Goal: Transaction & Acquisition: Purchase product/service

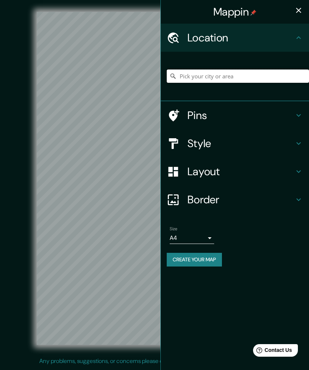
click at [190, 77] on input "Pick your city or area" at bounding box center [237, 76] width 142 height 13
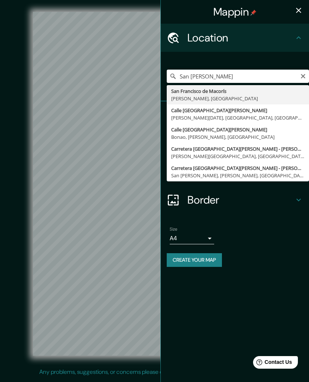
type input "San [PERSON_NAME], [PERSON_NAME], [GEOGRAPHIC_DATA]"
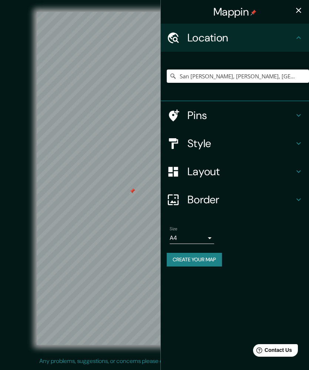
click at [192, 253] on button "Create your map" at bounding box center [193, 260] width 55 height 14
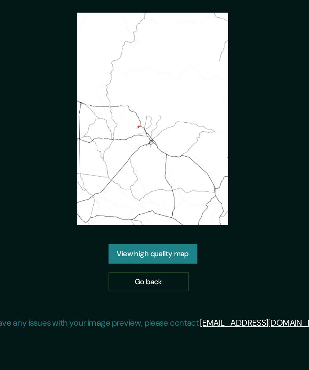
click at [124, 223] on link "Go back" at bounding box center [152, 230] width 56 height 14
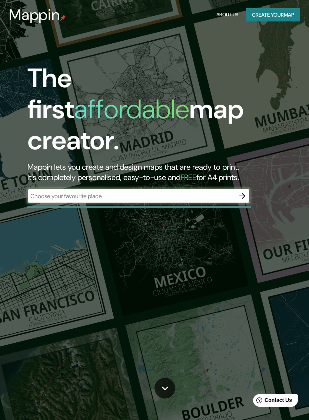
click at [64, 192] on input "text" at bounding box center [130, 196] width 207 height 9
click at [233, 192] on input "text" at bounding box center [130, 196] width 207 height 9
click at [233, 189] on div "​" at bounding box center [138, 196] width 222 height 15
click at [122, 96] on h1 "The first affordable map creator." at bounding box center [150, 112] width 247 height 99
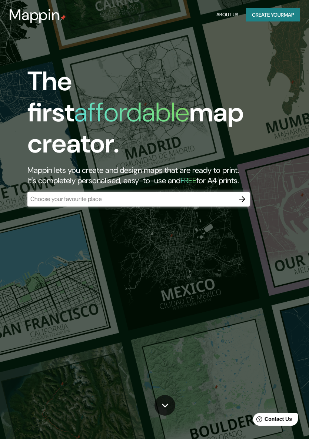
click at [279, 13] on button "Create your map" at bounding box center [273, 15] width 54 height 14
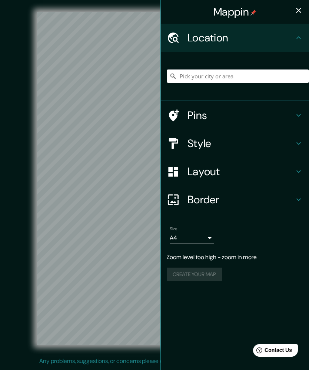
click at [300, 9] on icon "button" at bounding box center [298, 10] width 5 height 5
